Goal: Navigation & Orientation: Find specific page/section

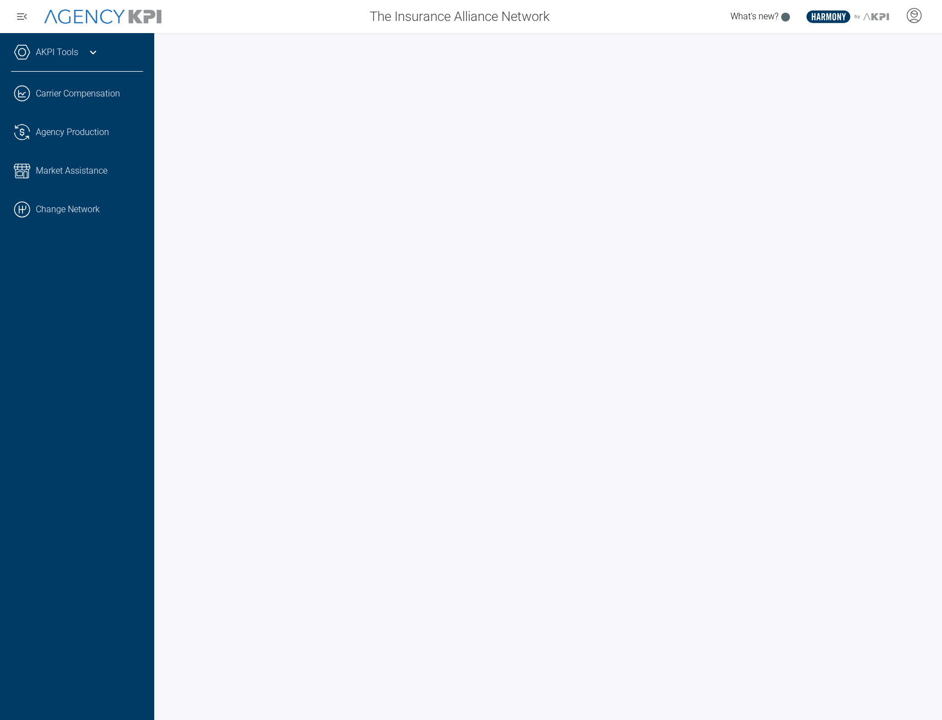
click at [99, 51] on icon at bounding box center [93, 52] width 13 height 13
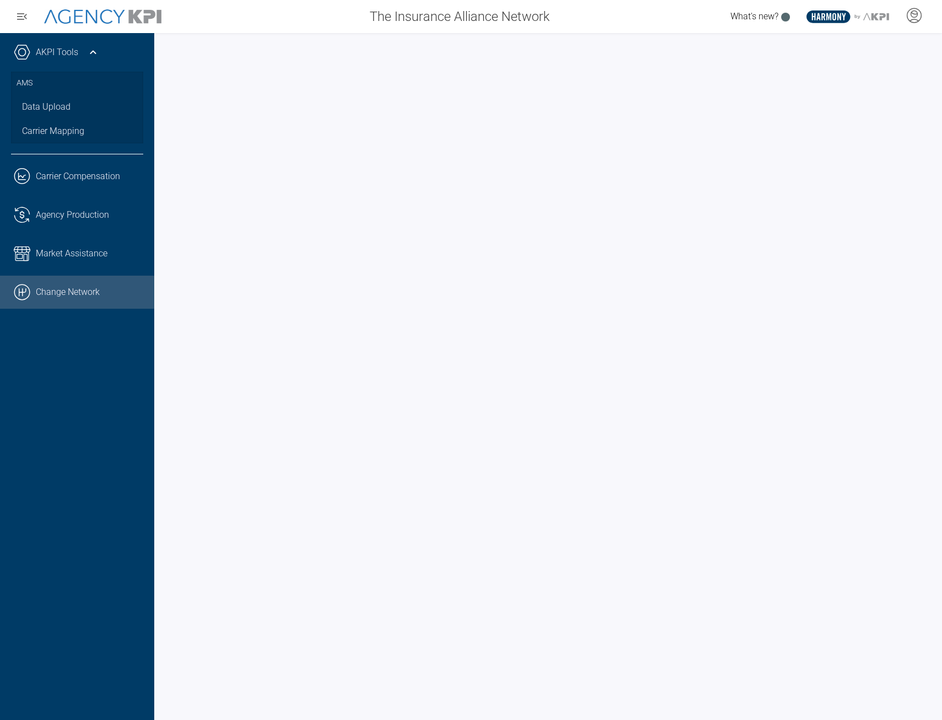
click at [55, 280] on link ".cls-1{fill:none;stroke:#000;stroke-linecap:round;stroke-linejoin:round;stroke-…" at bounding box center [77, 291] width 154 height 33
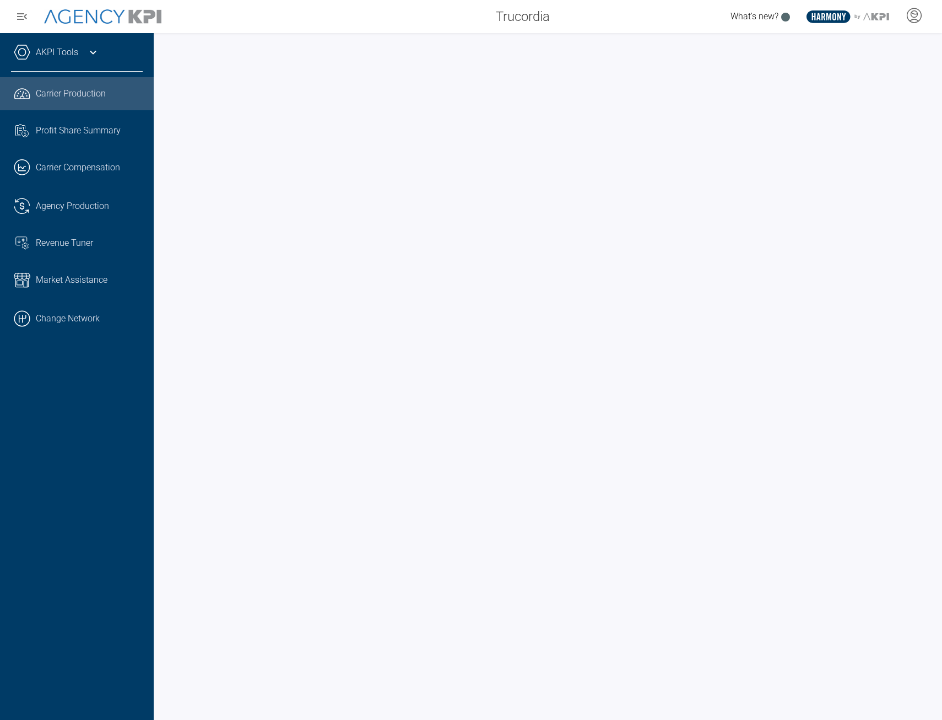
click at [74, 62] on div "AKPI Tools" at bounding box center [77, 58] width 132 height 28
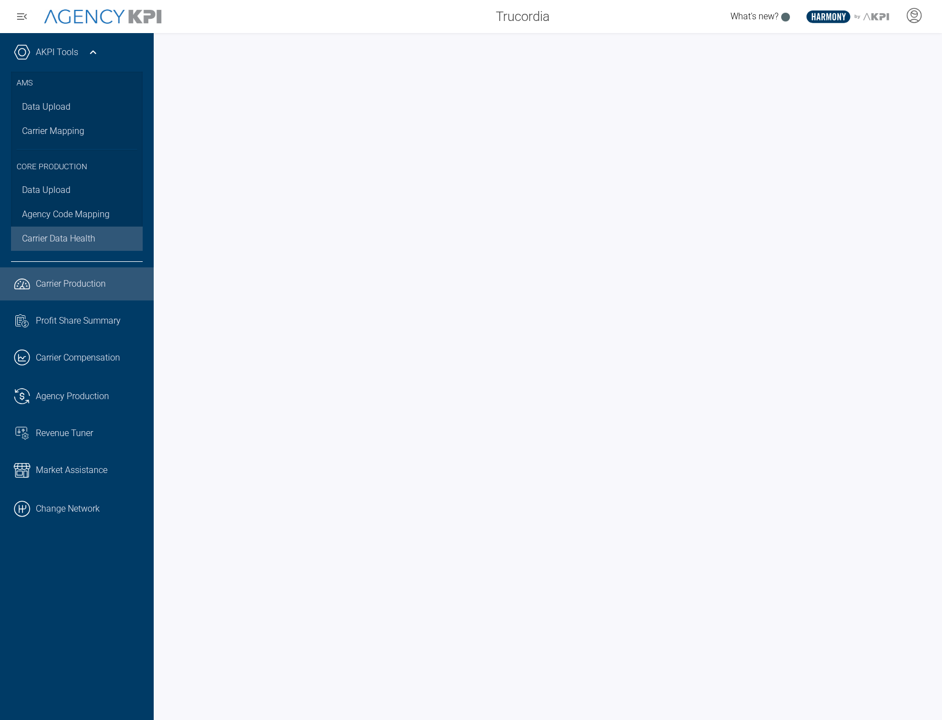
click at [78, 246] on link "Carrier Data Health" at bounding box center [77, 238] width 132 height 24
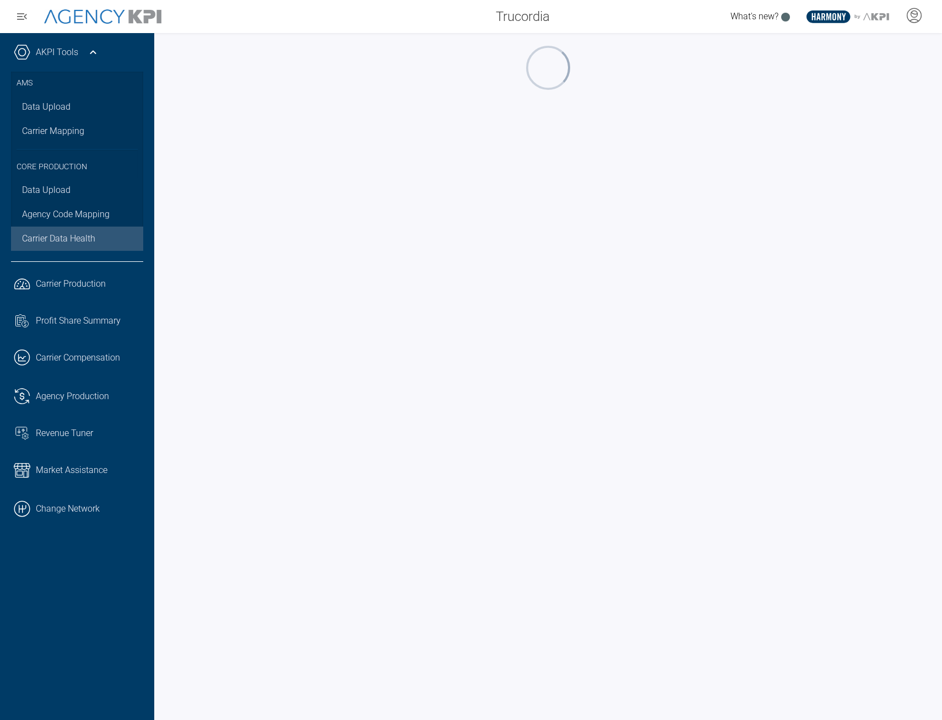
click at [20, 227] on link "Carrier Data Health" at bounding box center [77, 238] width 132 height 24
click at [41, 219] on link "Agency Code Mapping" at bounding box center [77, 214] width 132 height 24
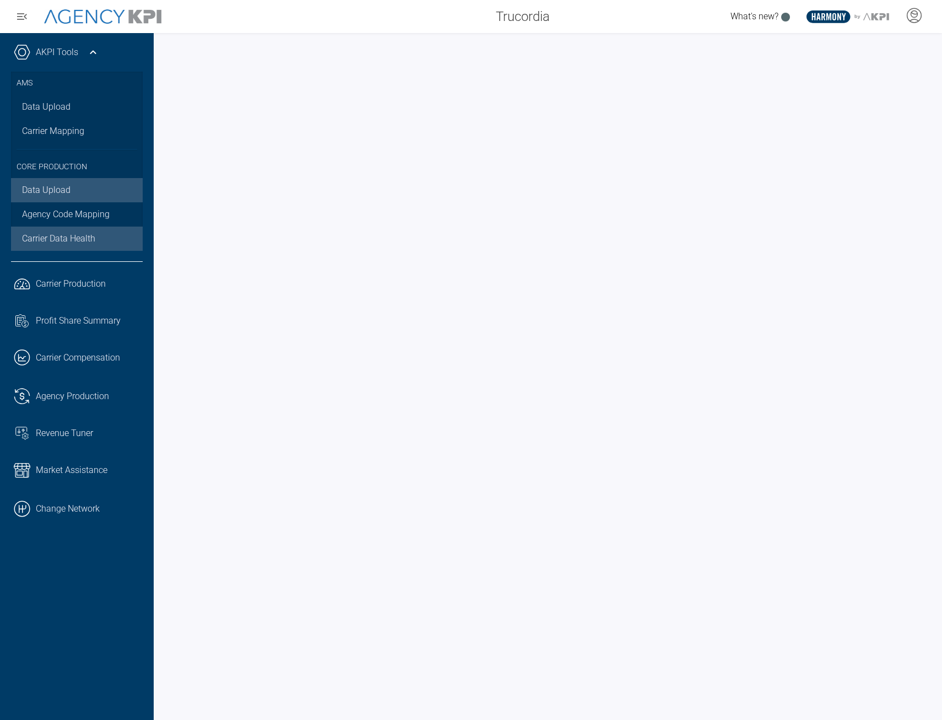
click at [60, 192] on link "Data Upload" at bounding box center [77, 190] width 132 height 24
